Goal: Task Accomplishment & Management: Use online tool/utility

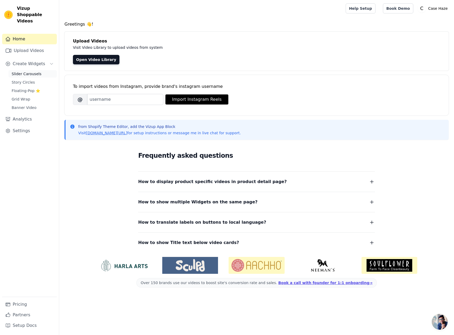
click at [41, 70] on link "Slider Carousels" at bounding box center [32, 73] width 48 height 7
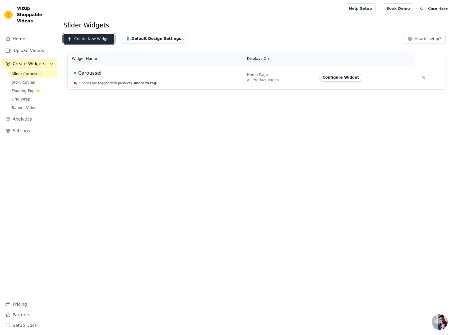
click at [97, 39] on button "Create New Widget" at bounding box center [88, 39] width 51 height 10
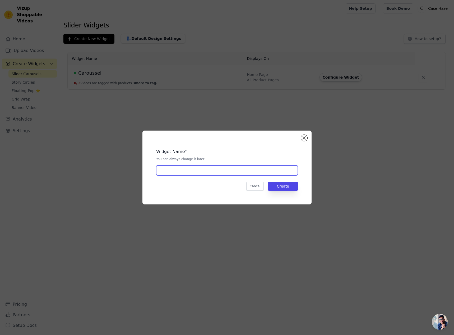
click at [208, 173] on input "text" at bounding box center [227, 171] width 142 height 10
type input "Sacs Zadig"
click at [285, 185] on button "Create" at bounding box center [283, 186] width 30 height 9
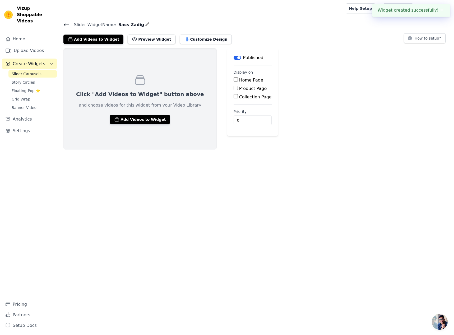
click at [234, 77] on div "Home Page" at bounding box center [252, 80] width 38 height 6
click at [239, 87] on label "Product Page" at bounding box center [253, 88] width 28 height 5
click at [235, 87] on input "Product Page" at bounding box center [235, 88] width 4 height 4
checkbox input "true"
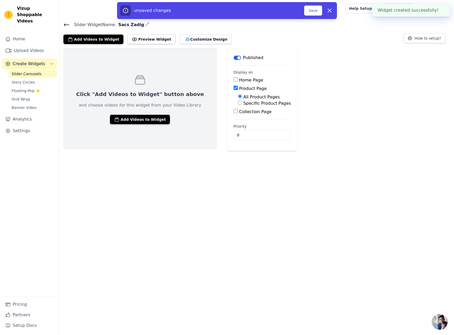
click at [233, 76] on fieldset "Display on Home Page Product Page All Product Pages Specific Product Pages Coll…" at bounding box center [261, 92] width 57 height 45
click at [239, 81] on label "Home Page" at bounding box center [251, 80] width 24 height 5
click at [237, 81] on input "Home Page" at bounding box center [235, 79] width 4 height 4
checkbox input "true"
click at [243, 109] on label "Collection Page" at bounding box center [255, 111] width 32 height 5
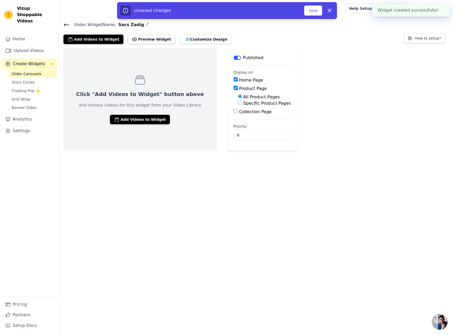
click at [238, 109] on input "Collection Page" at bounding box center [235, 111] width 4 height 4
checkbox input "true"
click at [245, 105] on label "Specific Product Pages" at bounding box center [267, 103] width 48 height 5
click at [242, 105] on input "Specific Product Pages" at bounding box center [240, 103] width 4 height 4
radio input "true"
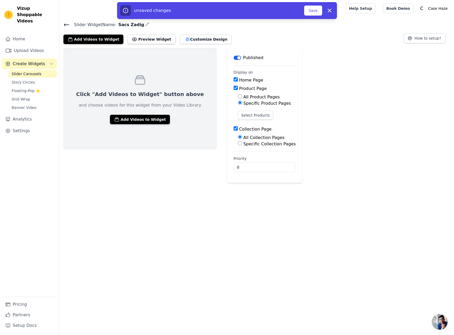
click at [245, 105] on label "Specific Product Pages" at bounding box center [267, 103] width 48 height 5
click at [242, 105] on input "Specific Product Pages" at bounding box center [240, 103] width 4 height 4
click at [238, 115] on button "Select Products" at bounding box center [255, 115] width 35 height 9
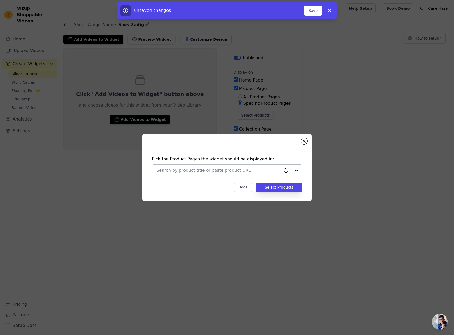
click at [221, 168] on input "text" at bounding box center [218, 170] width 124 height 6
click at [234, 162] on h4 "Pick the Product Pages the widget should be displayed in:" at bounding box center [227, 159] width 150 height 6
click at [304, 141] on button "Close modal" at bounding box center [304, 141] width 6 height 6
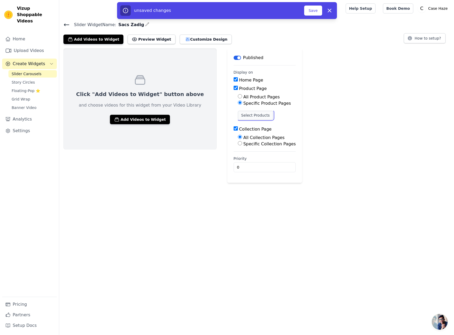
click at [238, 112] on button "Select Products" at bounding box center [255, 115] width 35 height 9
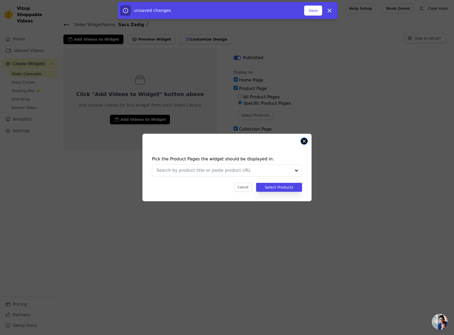
click at [303, 140] on button "Close modal" at bounding box center [304, 141] width 6 height 6
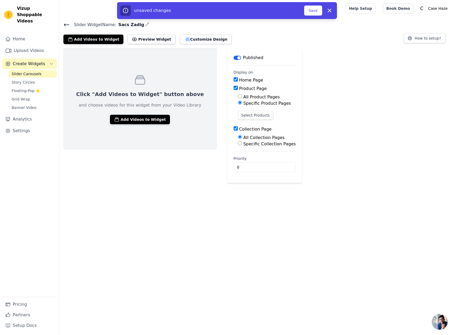
click at [245, 97] on label "All Product Pages" at bounding box center [261, 97] width 36 height 5
click at [242, 97] on input "All Product Pages" at bounding box center [240, 96] width 4 height 4
radio input "true"
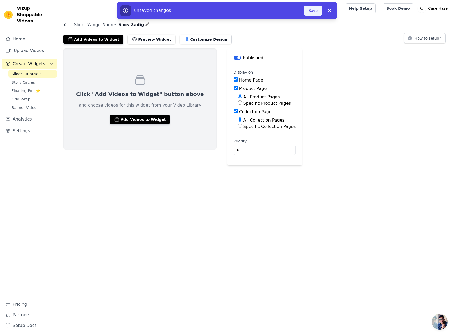
click at [317, 10] on button "Save" at bounding box center [313, 11] width 18 height 10
click at [320, 9] on button "Save" at bounding box center [313, 11] width 18 height 10
click at [316, 12] on button "Save" at bounding box center [313, 11] width 18 height 10
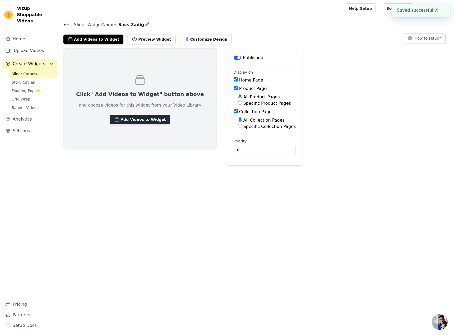
click at [137, 123] on button "Add Videos to Widget" at bounding box center [140, 120] width 60 height 10
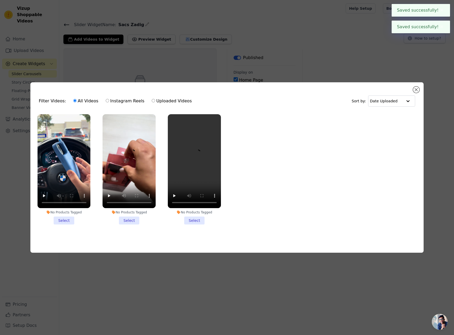
click at [122, 101] on label "Instagram Reels" at bounding box center [124, 101] width 39 height 7
click at [109, 101] on input "Instagram Reels" at bounding box center [107, 100] width 3 height 3
radio input "true"
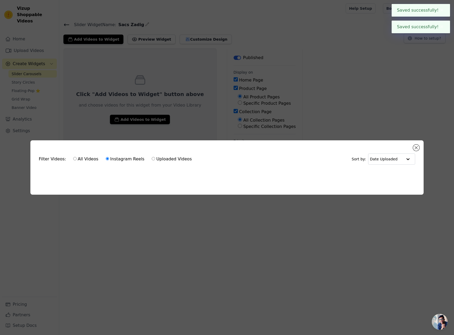
click at [160, 100] on div "Filter Videos: All Videos Instagram Reels Uploaded Videos Sort by: Date Uploade…" at bounding box center [227, 167] width 454 height 335
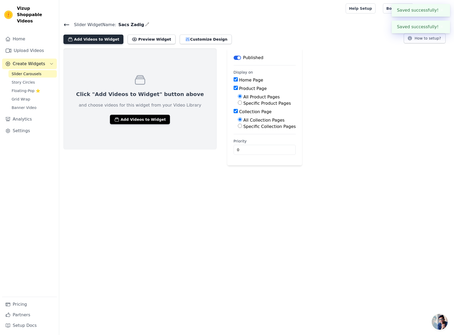
click at [90, 39] on button "Add Videos to Widget" at bounding box center [93, 40] width 60 height 10
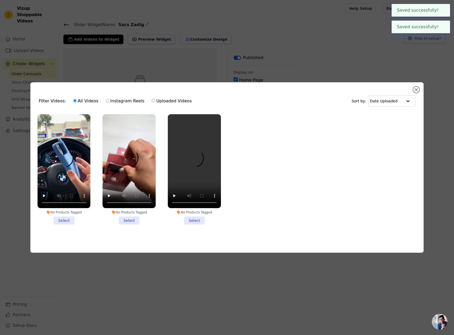
click at [159, 99] on label "Uploaded Videos" at bounding box center [171, 101] width 40 height 7
click at [155, 99] on input "Uploaded Videos" at bounding box center [153, 100] width 3 height 3
radio input "true"
click at [124, 99] on label "Instagram Reels" at bounding box center [124, 101] width 39 height 7
click at [109, 99] on input "Instagram Reels" at bounding box center [107, 100] width 3 height 3
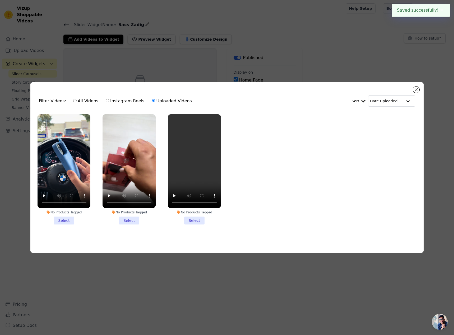
radio input "true"
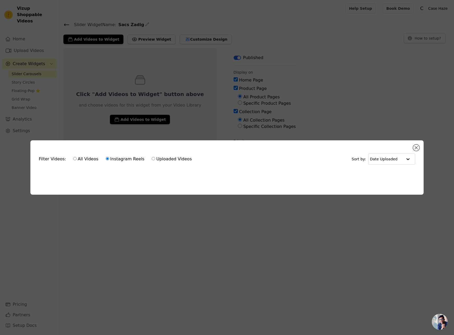
click at [168, 156] on label "Uploaded Videos" at bounding box center [171, 159] width 40 height 7
click at [155, 157] on input "Uploaded Videos" at bounding box center [153, 158] width 3 height 3
radio input "true"
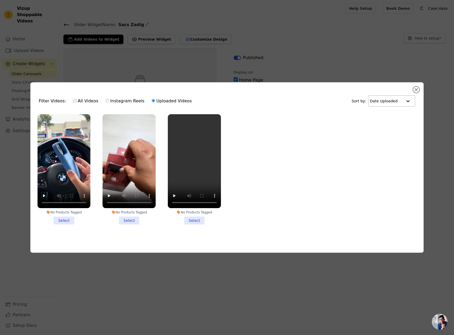
click at [397, 100] on input "text" at bounding box center [386, 101] width 33 height 11
click at [85, 100] on label "All Videos" at bounding box center [86, 101] width 26 height 7
click at [77, 100] on input "All Videos" at bounding box center [74, 100] width 3 height 3
radio input "true"
click at [414, 92] on div "Filter Videos: All Videos Instagram Reels Uploaded Videos Sort by: Date Uploaded" at bounding box center [227, 101] width 385 height 21
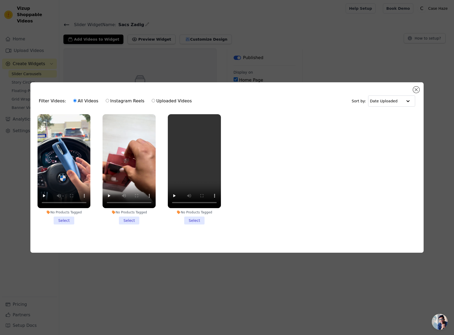
click at [418, 91] on div "Filter Videos: All Videos Instagram Reels Uploaded Videos Sort by: Date Uploaded" at bounding box center [227, 101] width 385 height 21
click at [415, 87] on button "Close modal" at bounding box center [416, 90] width 6 height 6
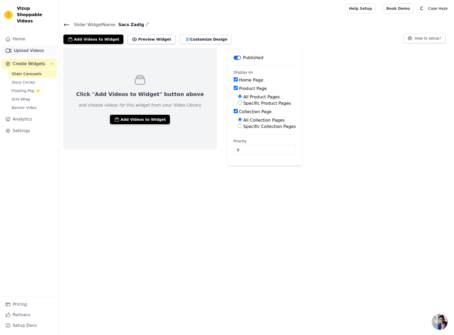
click at [36, 45] on link "Upload Videos" at bounding box center [29, 50] width 55 height 11
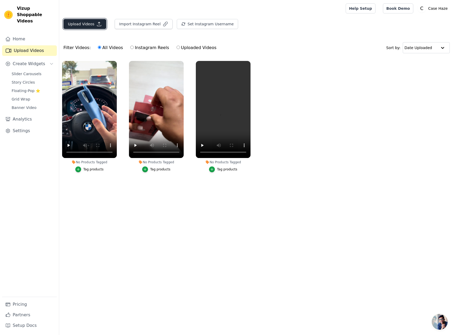
click at [94, 26] on button "Upload Videos" at bounding box center [84, 24] width 43 height 10
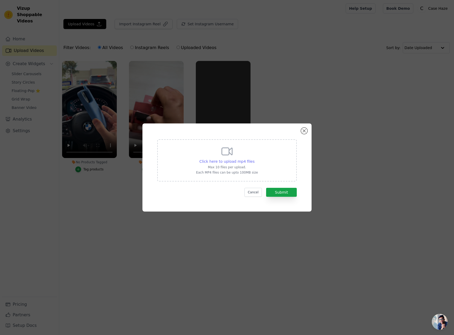
click at [237, 160] on span "Click here to upload mp4 files" at bounding box center [226, 161] width 55 height 4
click at [254, 159] on input "Click here to upload mp4 files Max 10 files per upload. Each MP4 files can be u…" at bounding box center [254, 159] width 0 height 0
type input "C:\fakepath\ssstik.io_@eebbrrnn_1757621862630.mp4"
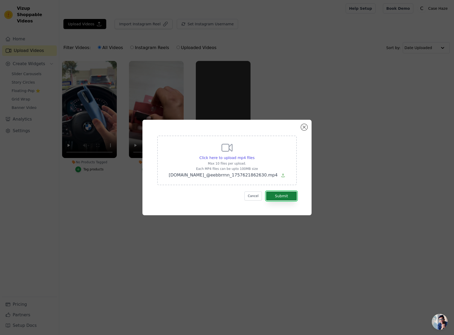
click at [285, 197] on button "Submit" at bounding box center [281, 196] width 31 height 9
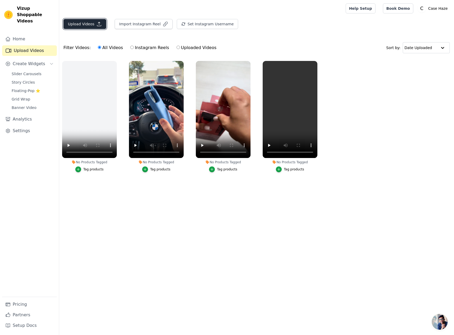
click at [96, 23] on icon "button" at bounding box center [98, 23] width 5 height 5
click at [96, 29] on button "Upload Videos" at bounding box center [84, 24] width 43 height 10
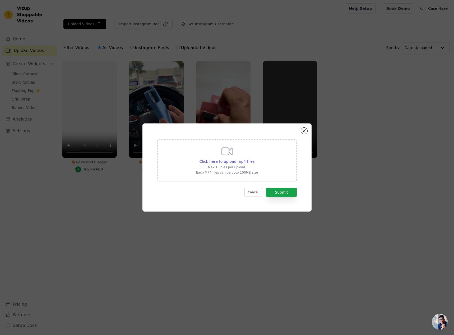
click at [232, 151] on icon at bounding box center [227, 151] width 10 height 7
click at [254, 159] on input "Click here to upload mp4 files Max 10 files per upload. Each MP4 files can be u…" at bounding box center [254, 159] width 0 height 0
type input "C:\fakepath\ssstik.io_@mytopbags_1757622037791.mp4"
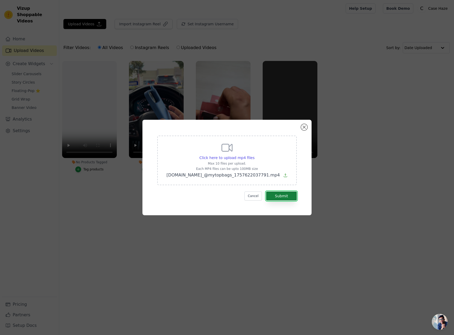
click at [284, 199] on button "Submit" at bounding box center [281, 196] width 31 height 9
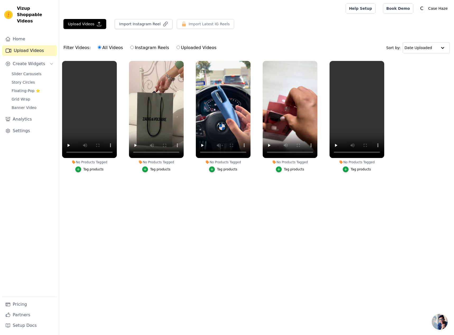
click at [153, 168] on div "Tag products" at bounding box center [160, 169] width 20 height 4
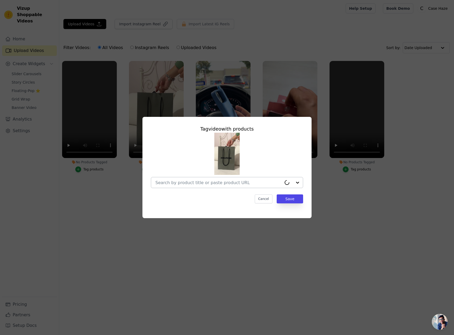
click at [160, 178] on div at bounding box center [218, 182] width 126 height 11
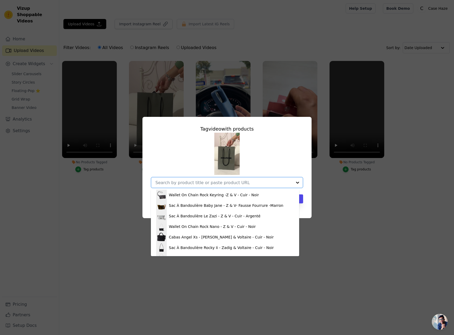
scroll to position [97, 0]
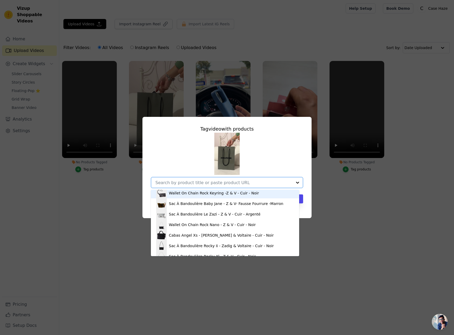
click at [230, 186] on div at bounding box center [223, 182] width 137 height 11
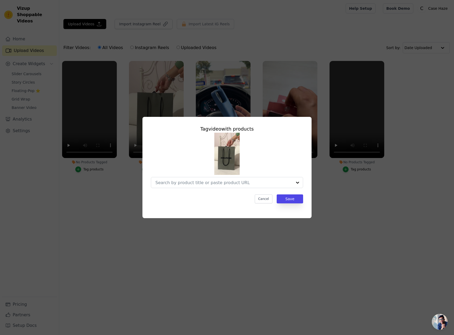
click at [326, 183] on div "Tag video with products Cancel Save" at bounding box center [226, 168] width 437 height 118
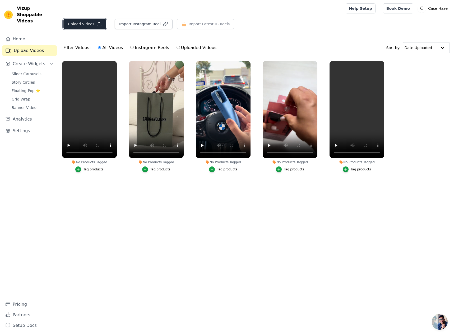
click at [94, 21] on button "Upload Videos" at bounding box center [84, 24] width 43 height 10
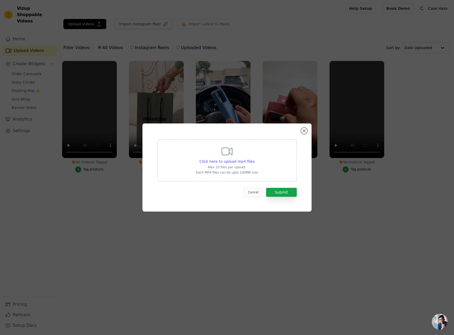
click at [229, 153] on icon at bounding box center [227, 151] width 10 height 7
click at [254, 159] on input "Click here to upload mp4 files Max 10 files per upload. Each MP4 files can be u…" at bounding box center [254, 159] width 0 height 0
type input "C:\fakepath\ssstik.io_@follestad_dame_1757623452810.mp4"
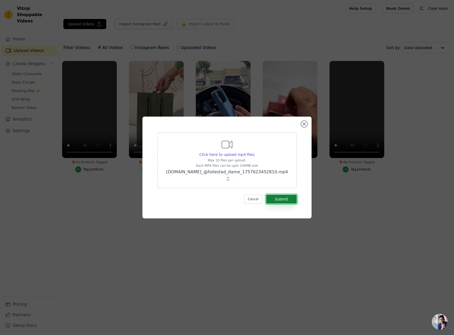
click at [285, 199] on button "Submit" at bounding box center [281, 199] width 31 height 9
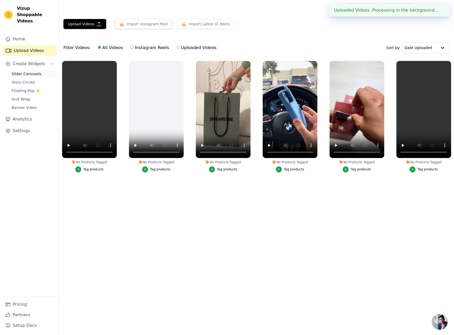
click at [36, 71] on span "Slider Carousels" at bounding box center [27, 73] width 30 height 5
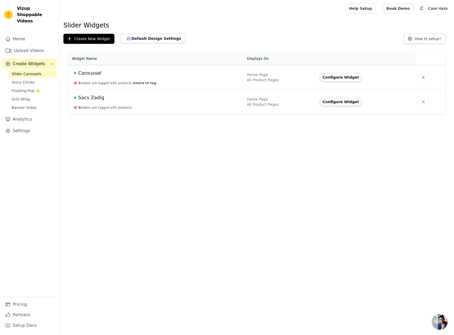
click at [325, 104] on button "Configure Widget" at bounding box center [340, 102] width 43 height 8
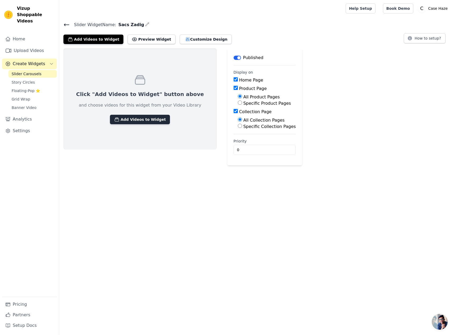
click at [149, 116] on button "Add Videos to Widget" at bounding box center [140, 120] width 60 height 10
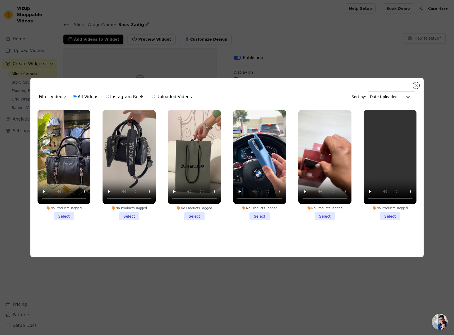
click at [66, 215] on li "No Products Tagged Select" at bounding box center [63, 165] width 53 height 111
click at [0, 0] on input "No Products Tagged Select" at bounding box center [0, 0] width 0 height 0
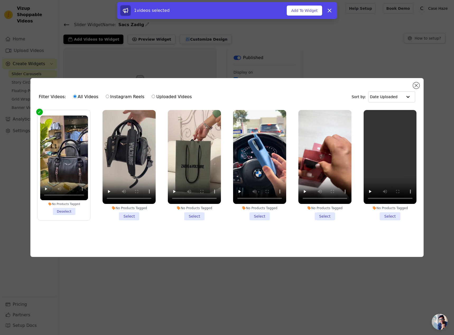
click at [119, 213] on li "No Products Tagged Select" at bounding box center [128, 165] width 53 height 111
click at [0, 0] on input "No Products Tagged Select" at bounding box center [0, 0] width 0 height 0
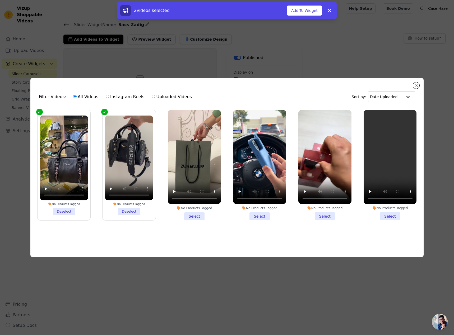
click at [190, 213] on li "No Products Tagged Select" at bounding box center [194, 165] width 53 height 111
click at [0, 0] on input "No Products Tagged Select" at bounding box center [0, 0] width 0 height 0
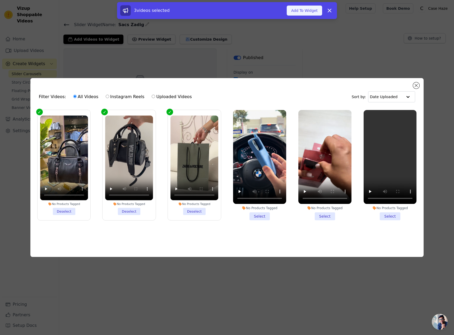
click at [299, 10] on button "Add To Widget" at bounding box center [303, 11] width 35 height 10
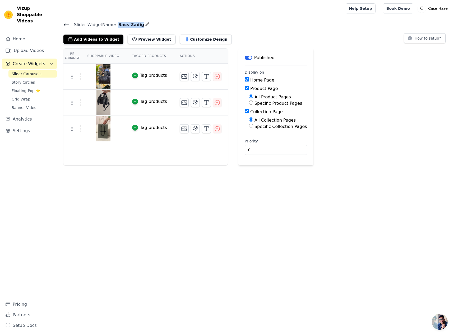
drag, startPoint x: 115, startPoint y: 25, endPoint x: 134, endPoint y: 24, distance: 19.5
click at [134, 24] on span "Sacs Zadig" at bounding box center [130, 25] width 28 height 6
copy span "Sacs Zadig"
click at [184, 37] on button "Customize Design" at bounding box center [206, 40] width 52 height 10
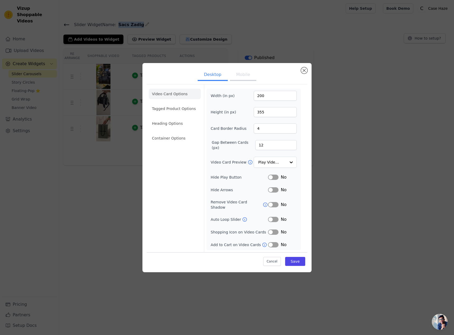
click at [237, 80] on button "Mobile" at bounding box center [243, 75] width 26 height 12
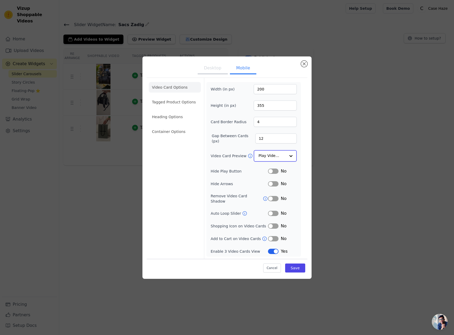
click at [271, 161] on input "Video Card Preview" at bounding box center [271, 156] width 27 height 11
click at [188, 100] on li "Tagged Product Options" at bounding box center [175, 102] width 52 height 11
click at [188, 100] on div "Desktop Mobile Video Card Options Tagged Product Options Heading Options Contai…" at bounding box center [227, 167] width 454 height 335
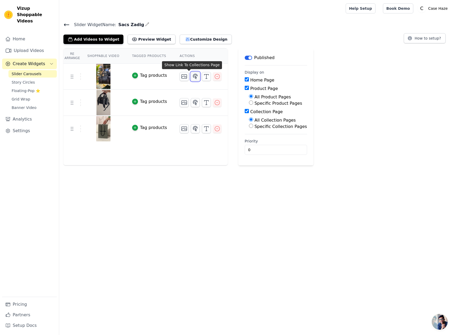
click at [192, 77] on icon "button" at bounding box center [195, 76] width 6 height 6
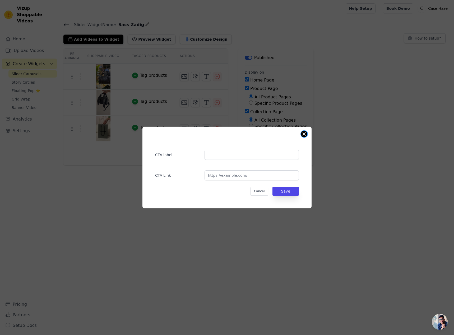
click at [302, 135] on button "Close modal" at bounding box center [304, 134] width 6 height 6
